Goal: Task Accomplishment & Management: Manage account settings

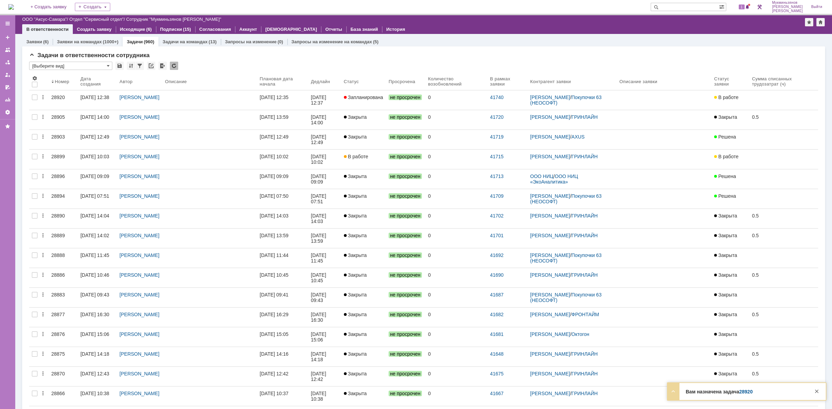
scroll to position [387, 0]
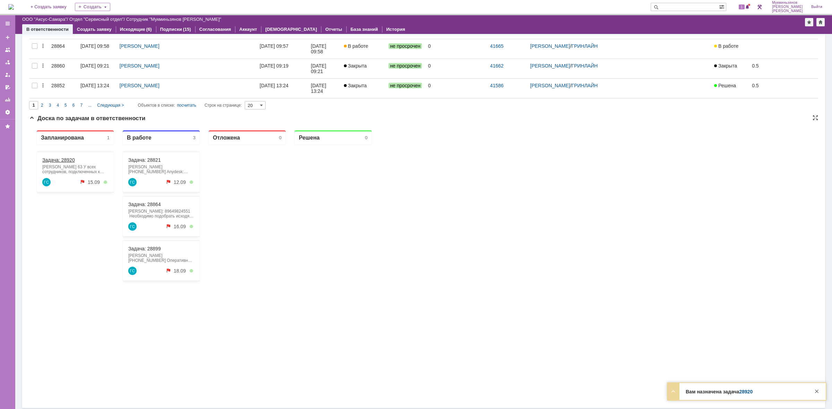
drag, startPoint x: 29, startPoint y: 125, endPoint x: 58, endPoint y: 159, distance: 45.0
click at [58, 159] on link "Задача: 28920" at bounding box center [58, 160] width 33 height 6
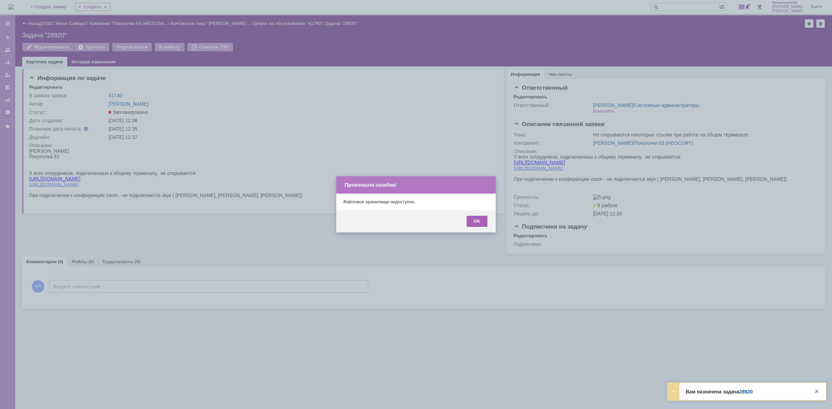
click at [479, 221] on div "OK" at bounding box center [477, 221] width 21 height 11
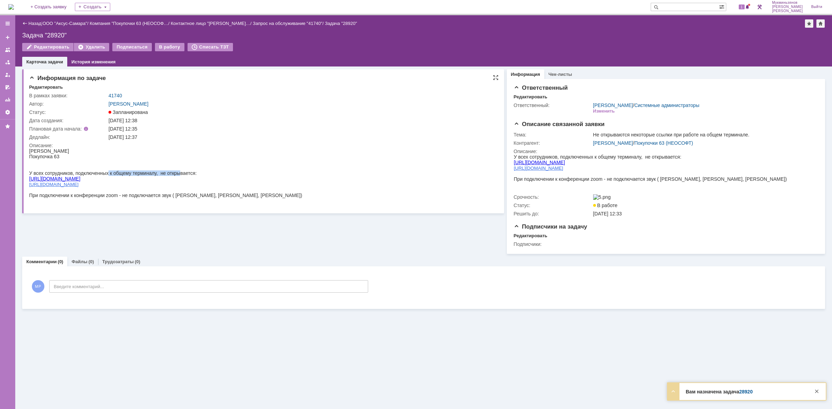
drag, startPoint x: 114, startPoint y: 171, endPoint x: 185, endPoint y: 170, distance: 71.1
click at [185, 171] on div "У всех сотрудников, подключенных к общему терминалу, не открывается:" at bounding box center [165, 174] width 273 height 6
click at [79, 182] on div "[URL][DOMAIN_NAME]" at bounding box center [165, 185] width 273 height 6
drag, startPoint x: 82, startPoint y: 182, endPoint x: 17, endPoint y: 177, distance: 64.7
click at [29, 177] on html "[PERSON_NAME] Покупочка 63 У всех сотрудников, подключенных к общему терминалу,…" at bounding box center [261, 178] width 464 height 61
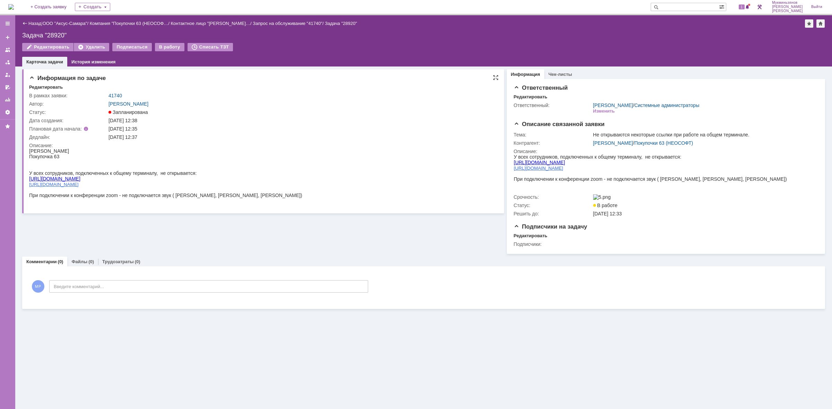
click at [139, 198] on div at bounding box center [165, 201] width 273 height 6
click at [142, 193] on span "При подключении к конференции zoom - не подключается звук ( [PERSON_NAME], [PER…" at bounding box center [165, 196] width 273 height 6
drag, startPoint x: 52, startPoint y: 193, endPoint x: 192, endPoint y: 194, distance: 140.1
click at [181, 194] on span "При подключении к конференции zoom - не подключается звук ( [PERSON_NAME], [PER…" at bounding box center [165, 196] width 273 height 6
click at [201, 195] on span "При подключении к конференции zoom - не подключается звук ( [PERSON_NAME], [PER…" at bounding box center [165, 196] width 273 height 6
